Goal: Check status: Check status

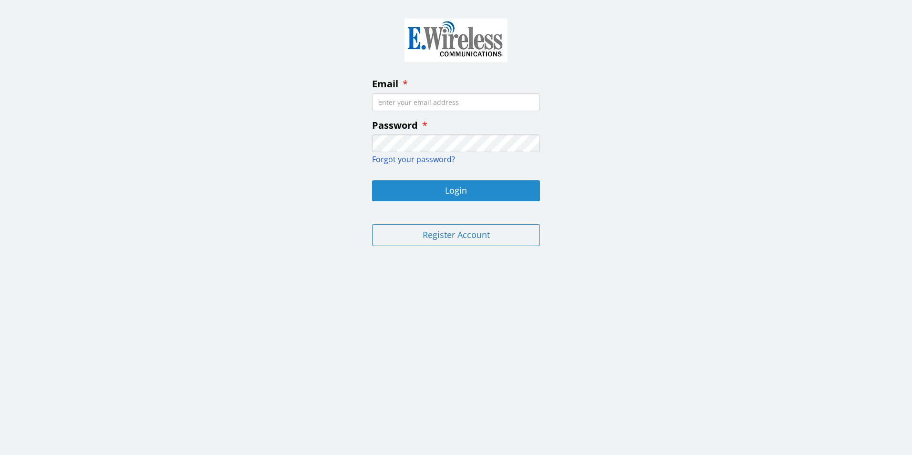
type input "[EMAIL_ADDRESS][DOMAIN_NAME]"
click at [421, 186] on button "Login" at bounding box center [456, 190] width 168 height 21
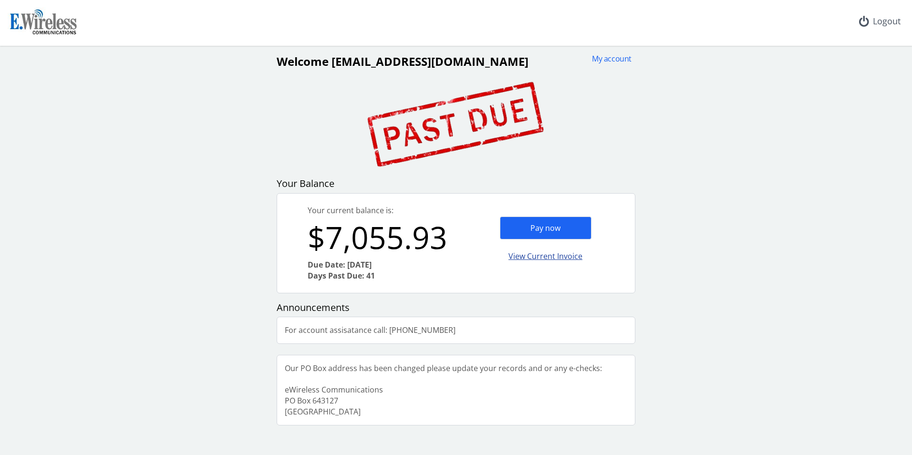
click at [528, 253] on div "View Current Invoice" at bounding box center [546, 256] width 92 height 22
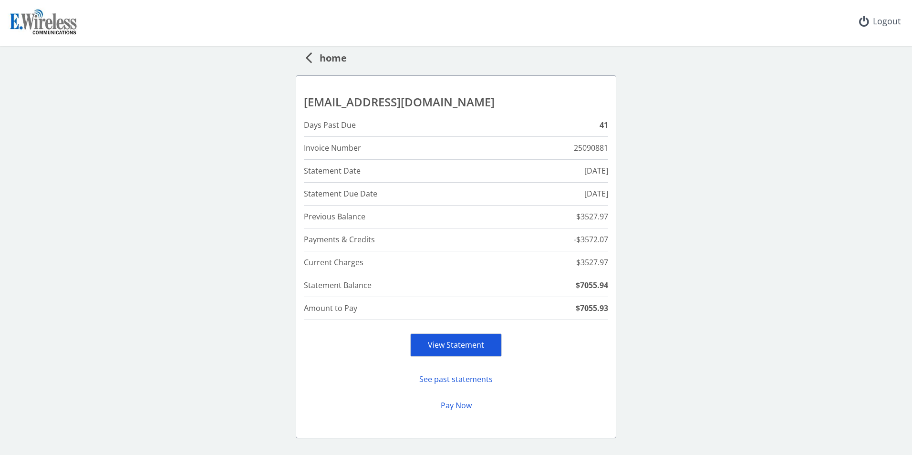
click at [467, 350] on link "View Statement" at bounding box center [456, 345] width 56 height 10
click at [875, 26] on div "Logout" at bounding box center [880, 21] width 57 height 43
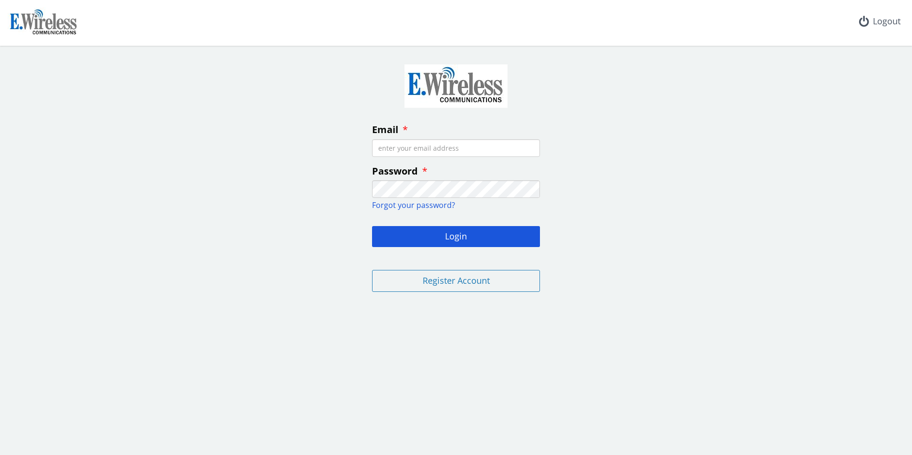
type input "[EMAIL_ADDRESS][DOMAIN_NAME]"
